Goal: Transaction & Acquisition: Purchase product/service

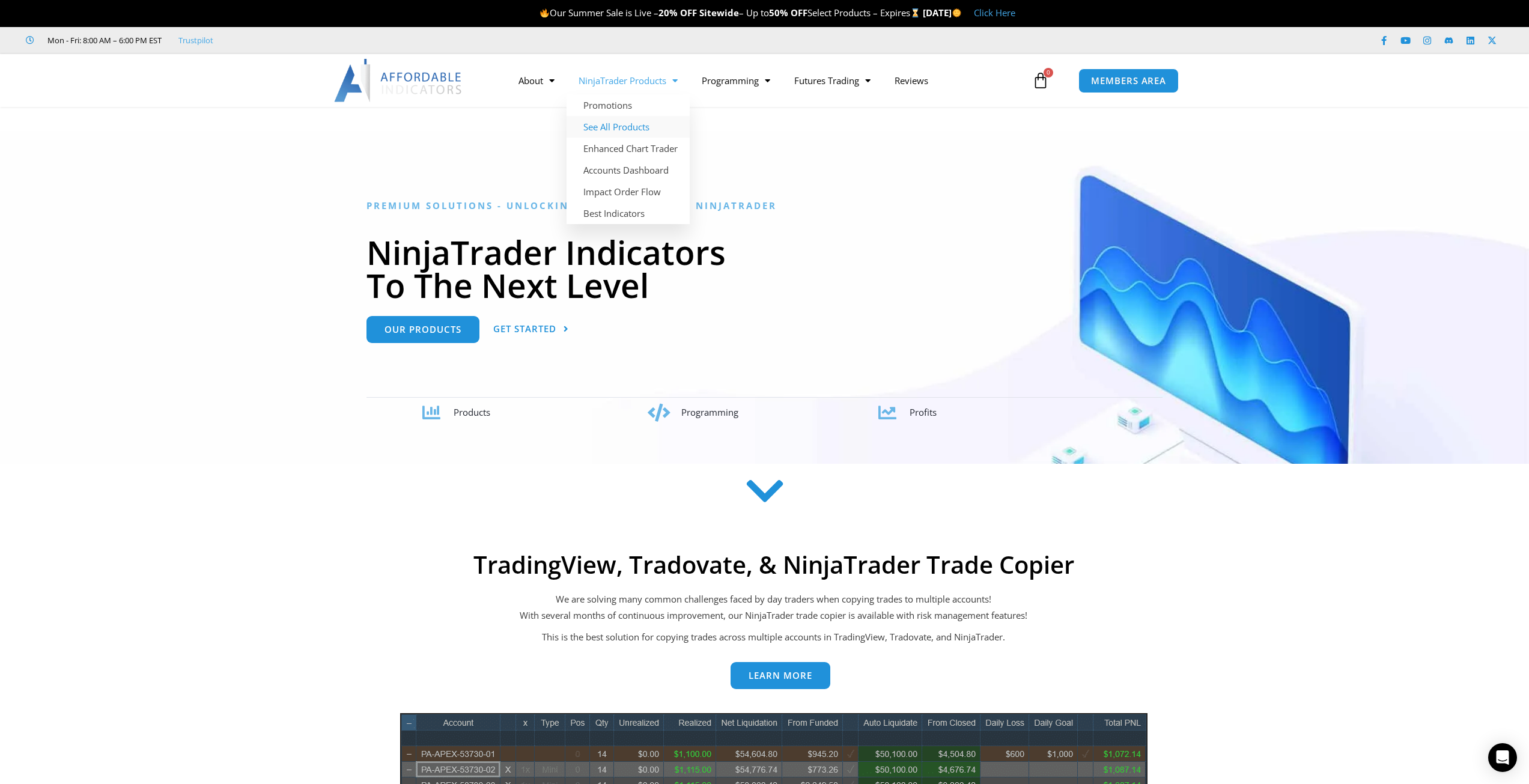
click at [630, 120] on link "See All Products" at bounding box center [628, 126] width 124 height 21
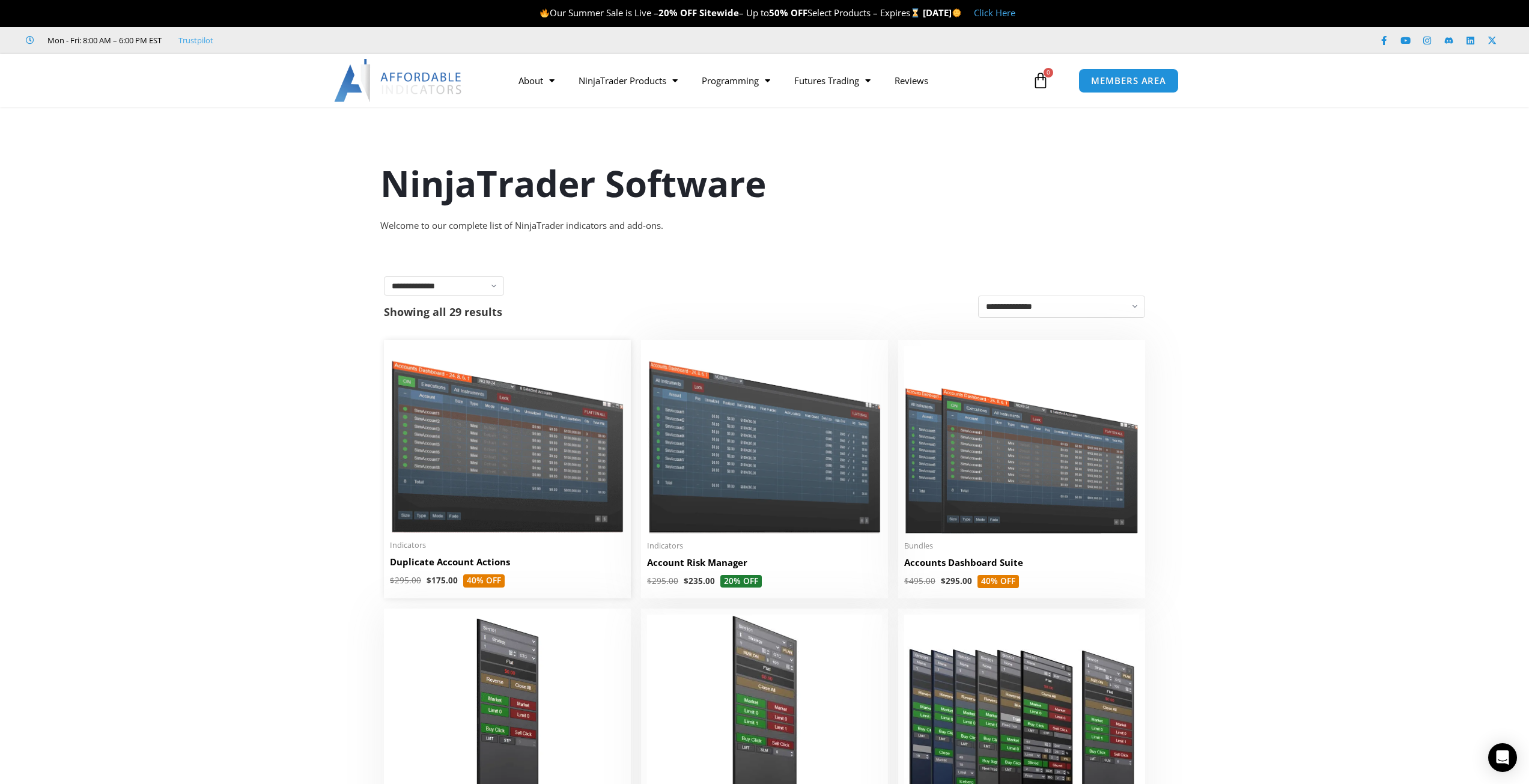
click at [517, 489] on img at bounding box center [507, 440] width 235 height 187
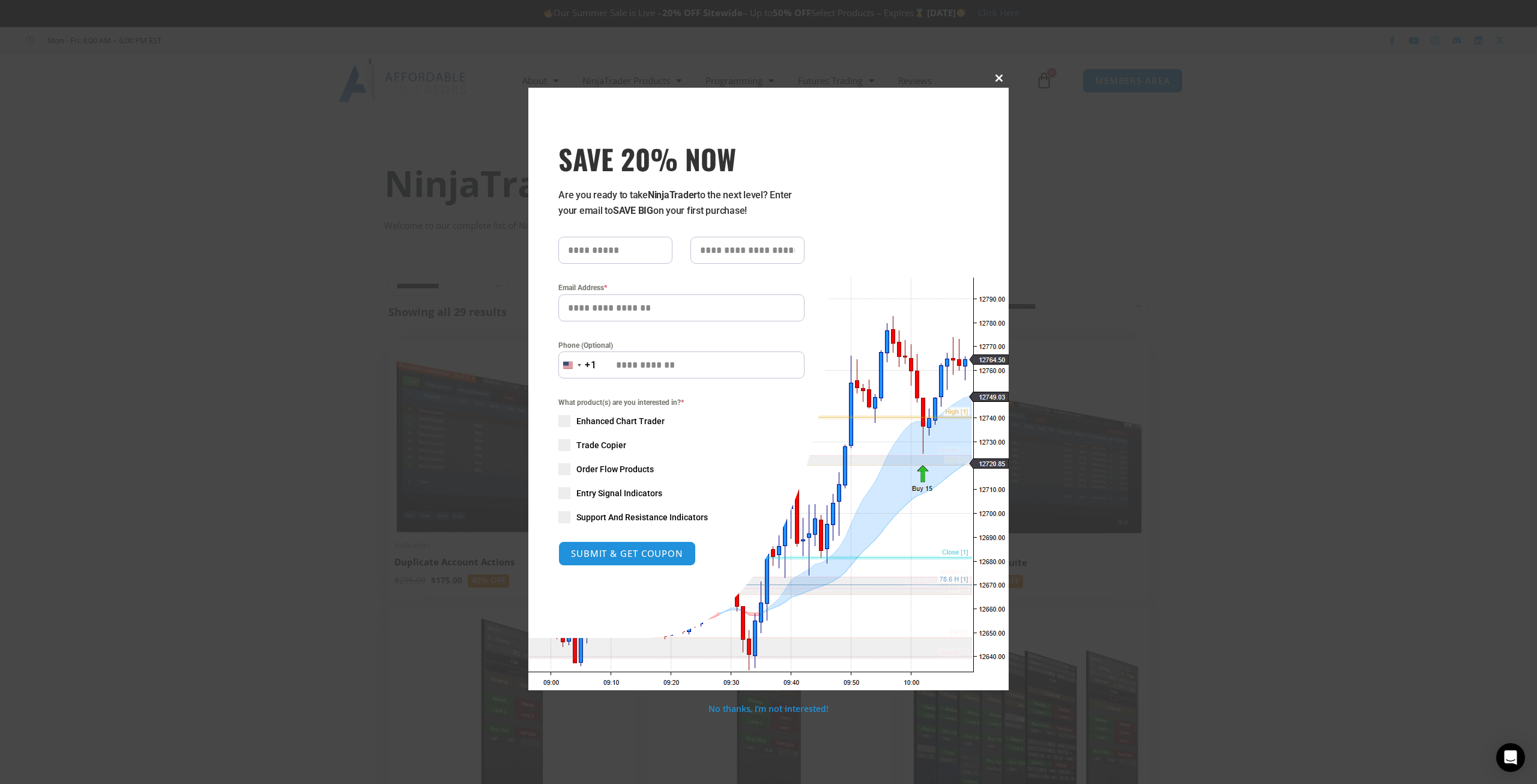
click at [997, 78] on span at bounding box center [999, 78] width 19 height 7
